Goal: Navigation & Orientation: Understand site structure

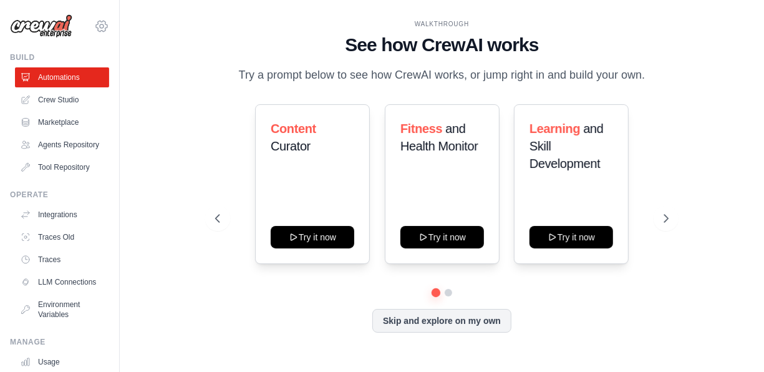
click at [94, 29] on icon at bounding box center [101, 26] width 15 height 15
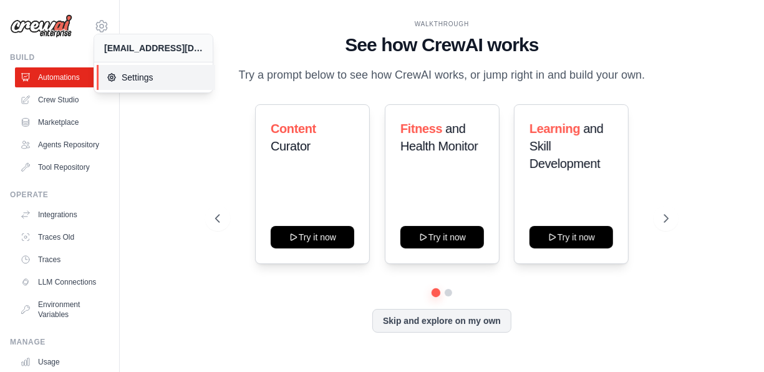
click at [128, 74] on span "Settings" at bounding box center [156, 77] width 98 height 12
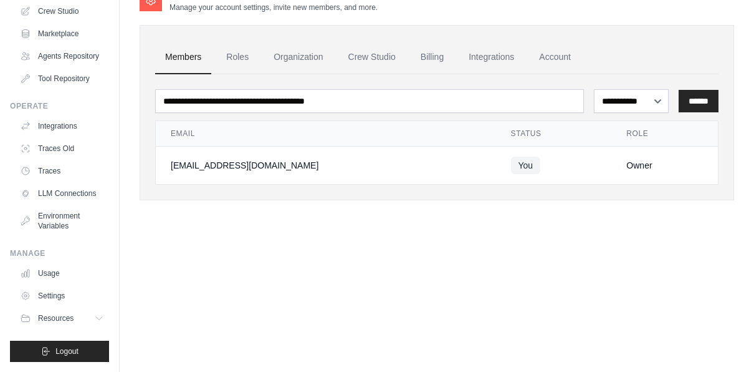
scroll to position [102, 0]
click at [54, 304] on link "Settings" at bounding box center [63, 295] width 94 height 20
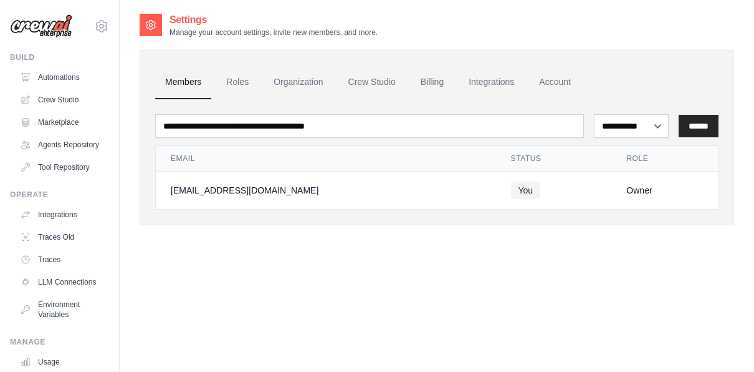
click at [50, 22] on img at bounding box center [41, 26] width 62 height 24
click at [94, 27] on icon at bounding box center [101, 26] width 15 height 15
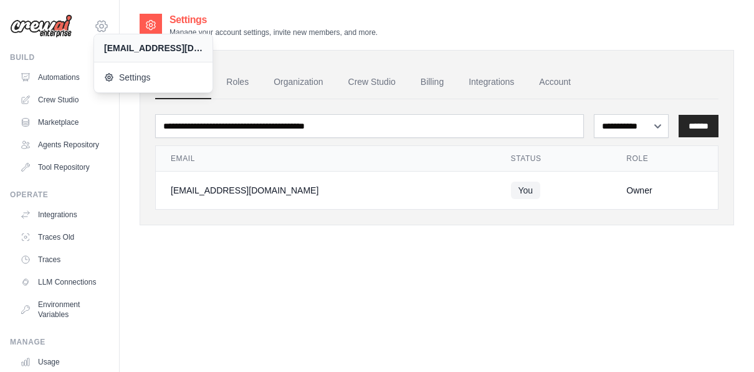
click at [94, 27] on icon at bounding box center [101, 26] width 15 height 15
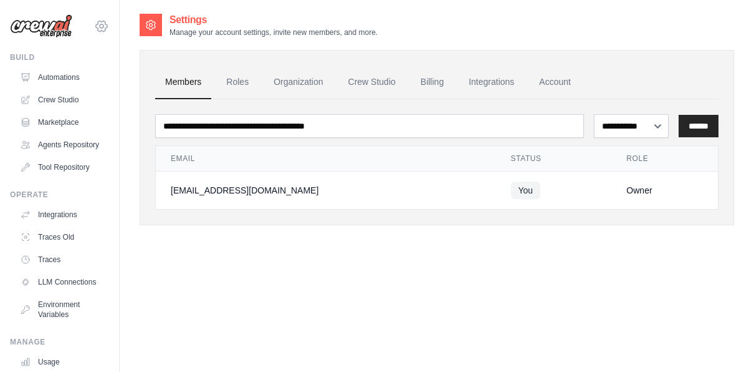
click at [94, 27] on icon at bounding box center [101, 26] width 15 height 15
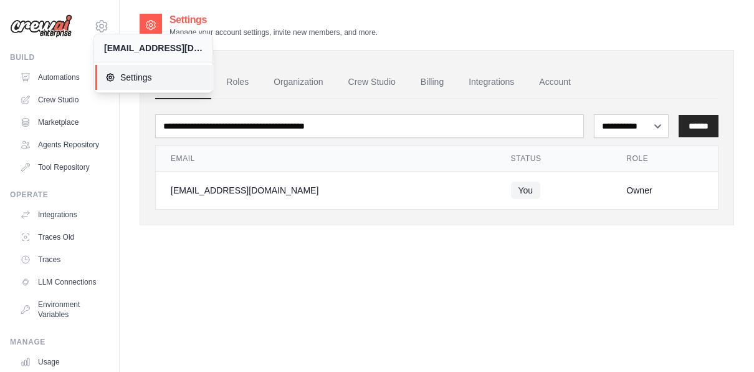
click at [120, 79] on span "Settings" at bounding box center [154, 77] width 98 height 12
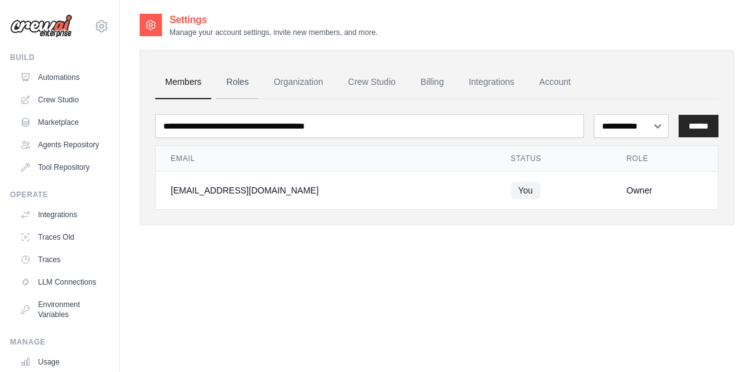
click at [241, 86] on link "Roles" at bounding box center [237, 82] width 42 height 34
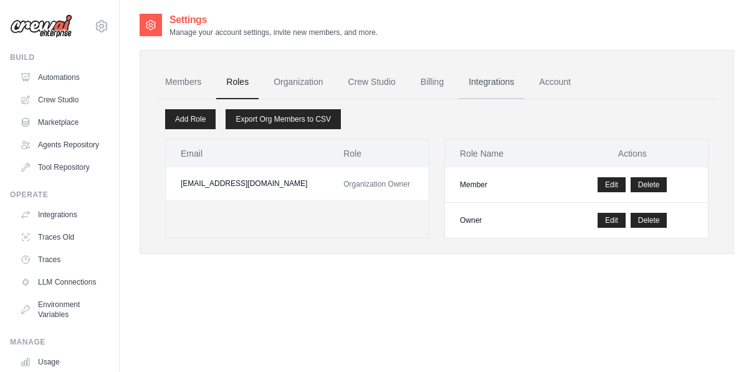
click at [481, 79] on link "Integrations" at bounding box center [491, 82] width 65 height 34
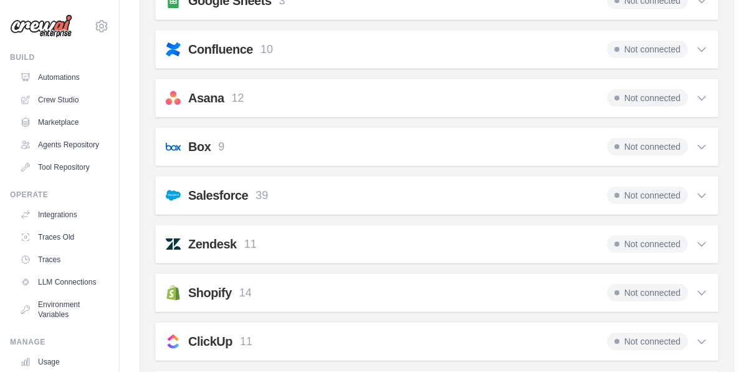
scroll to position [682, 0]
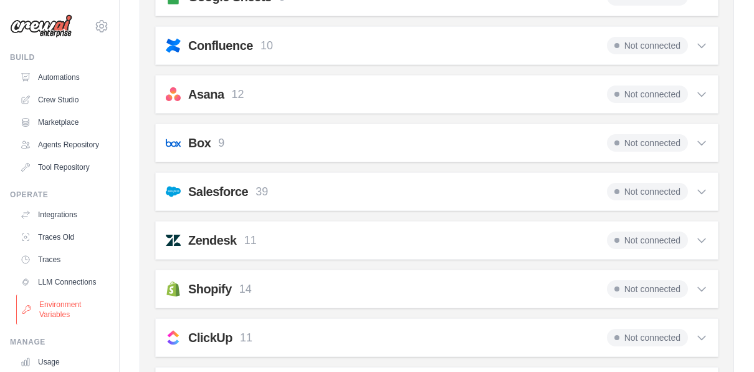
click at [58, 324] on link "Environment Variables" at bounding box center [63, 309] width 94 height 30
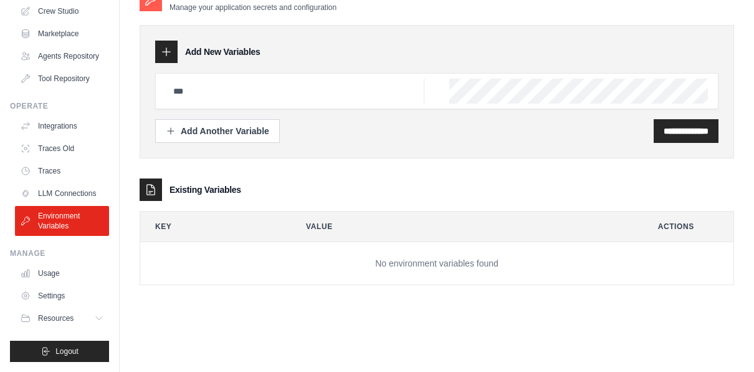
scroll to position [24, 0]
click at [95, 320] on icon at bounding box center [100, 318] width 10 height 10
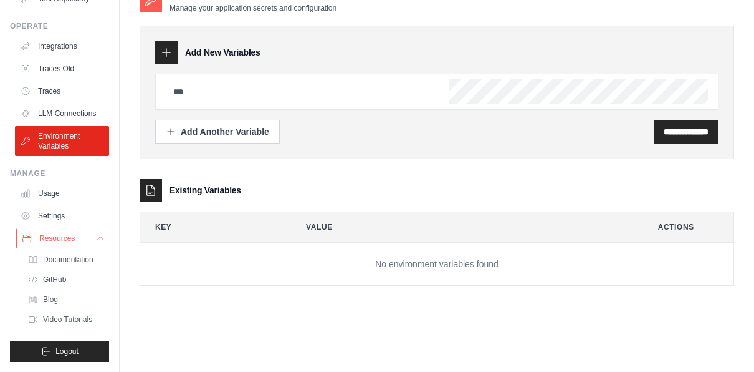
scroll to position [188, 0]
click at [67, 264] on span "Documentation" at bounding box center [69, 259] width 50 height 10
click at [74, 320] on span "Video Tutorials" at bounding box center [68, 319] width 49 height 10
